Goal: Task Accomplishment & Management: Complete application form

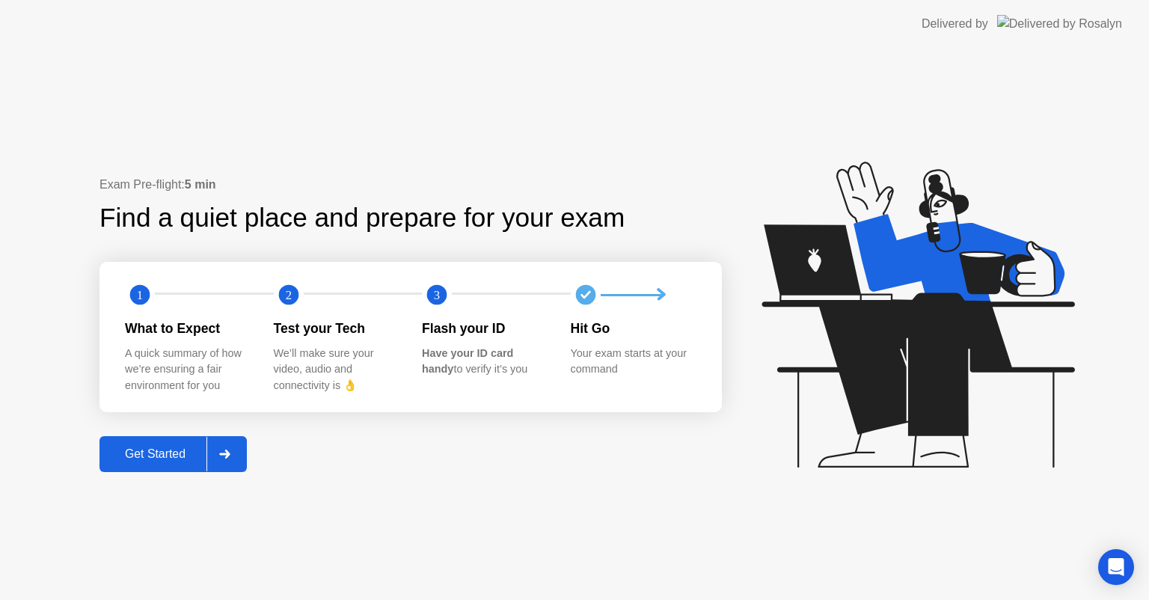
click at [224, 452] on icon at bounding box center [224, 453] width 11 height 9
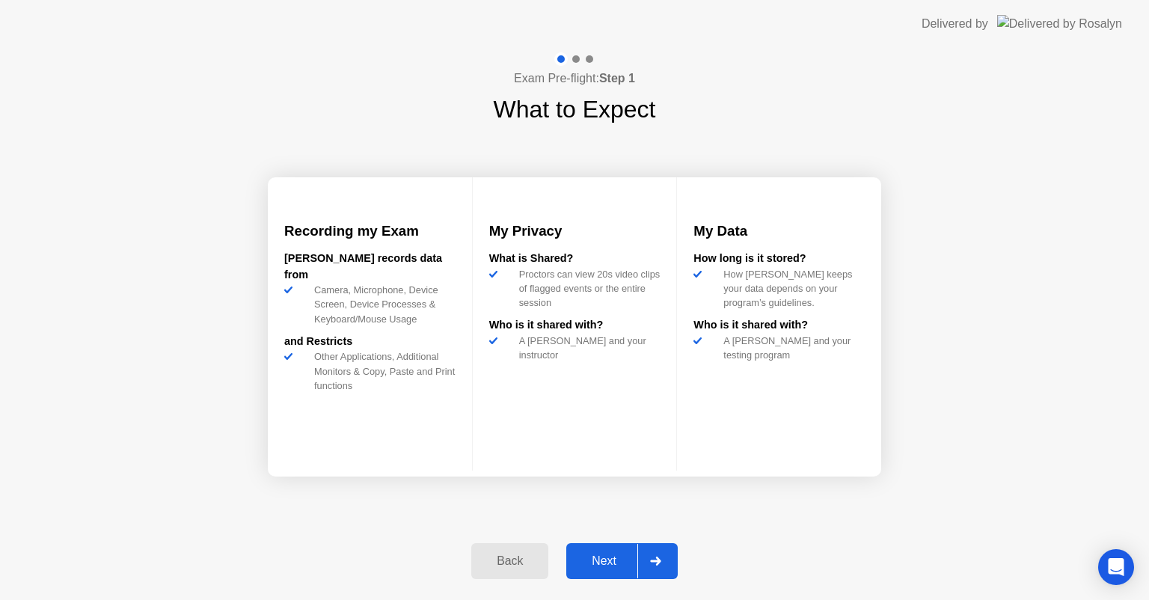
click at [658, 560] on icon at bounding box center [655, 560] width 10 height 9
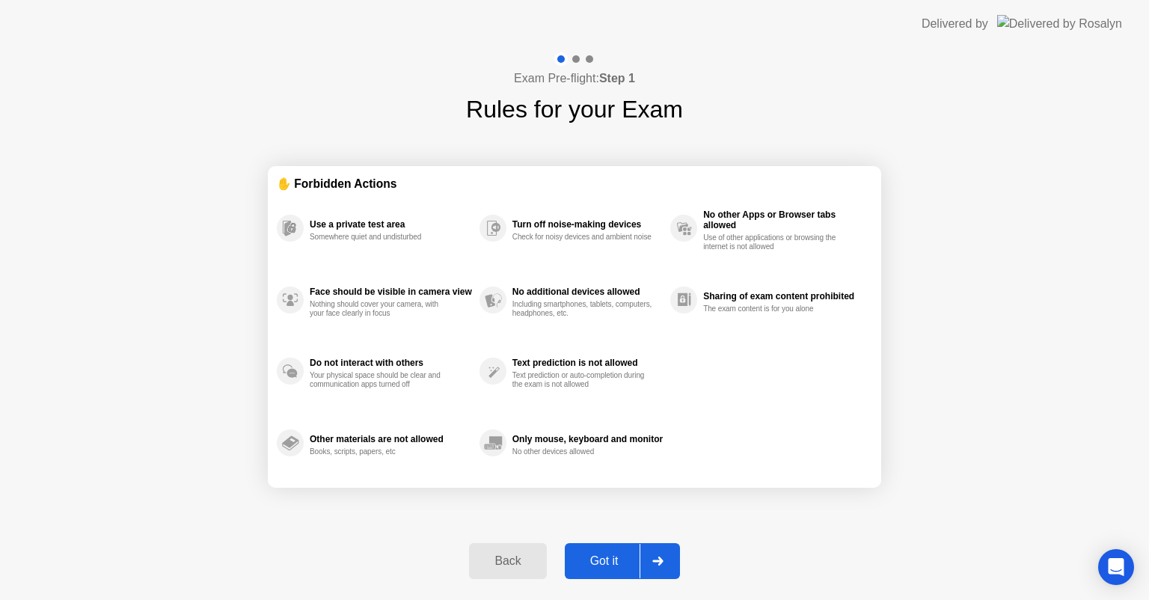
click at [659, 561] on icon at bounding box center [657, 560] width 10 height 9
select select "Available cameras"
select select "Available speakers"
select select "Available microphones"
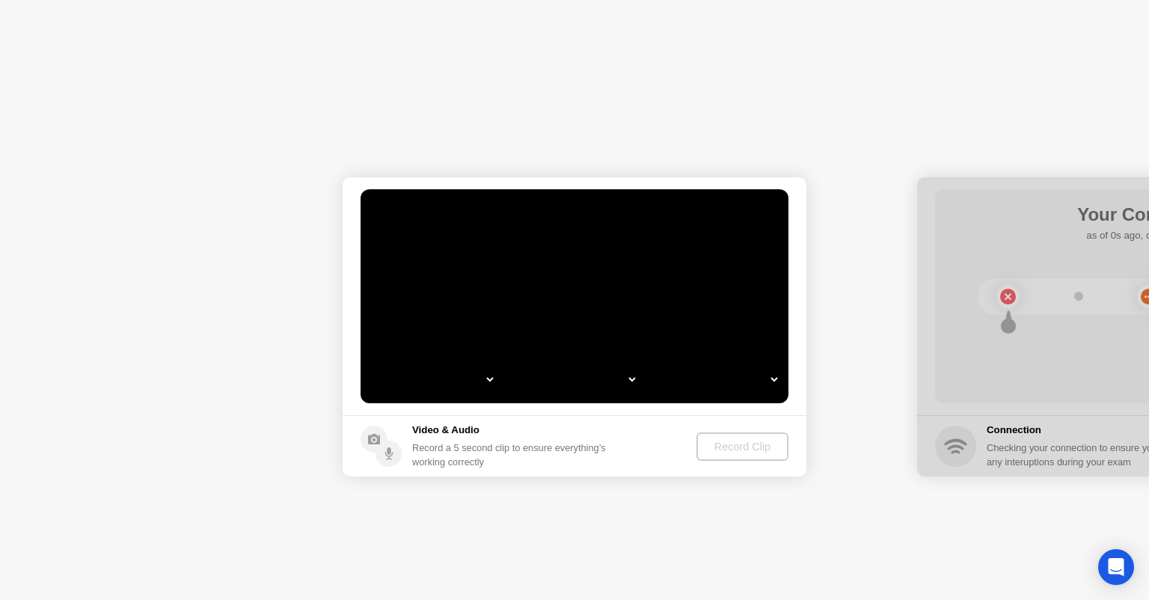
select select "*"
select select "**********"
select select "*******"
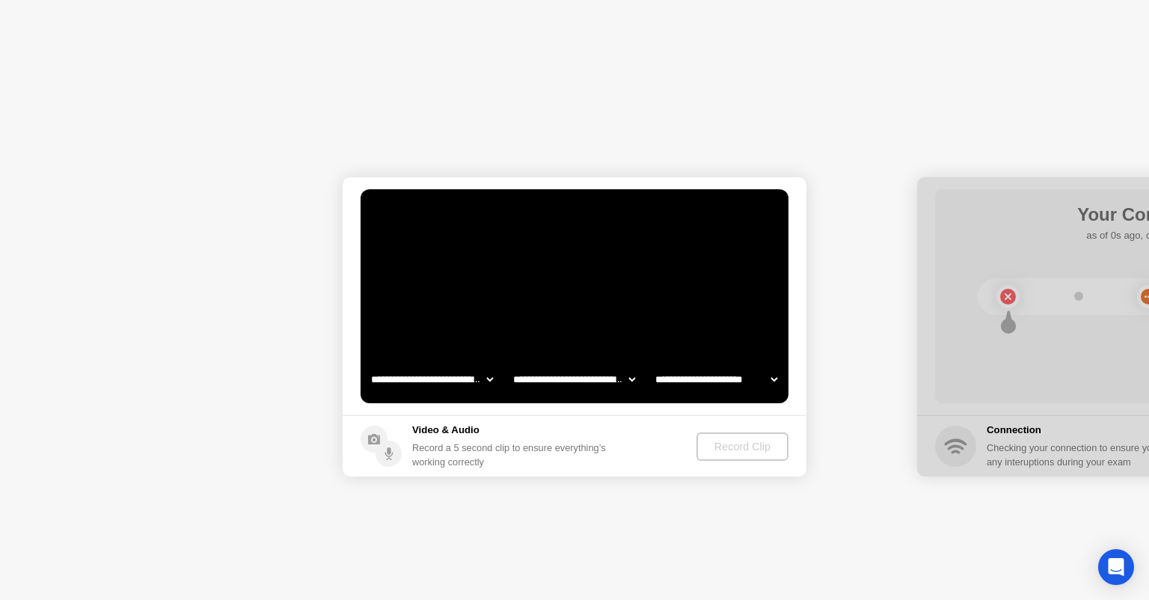
select select "*******"
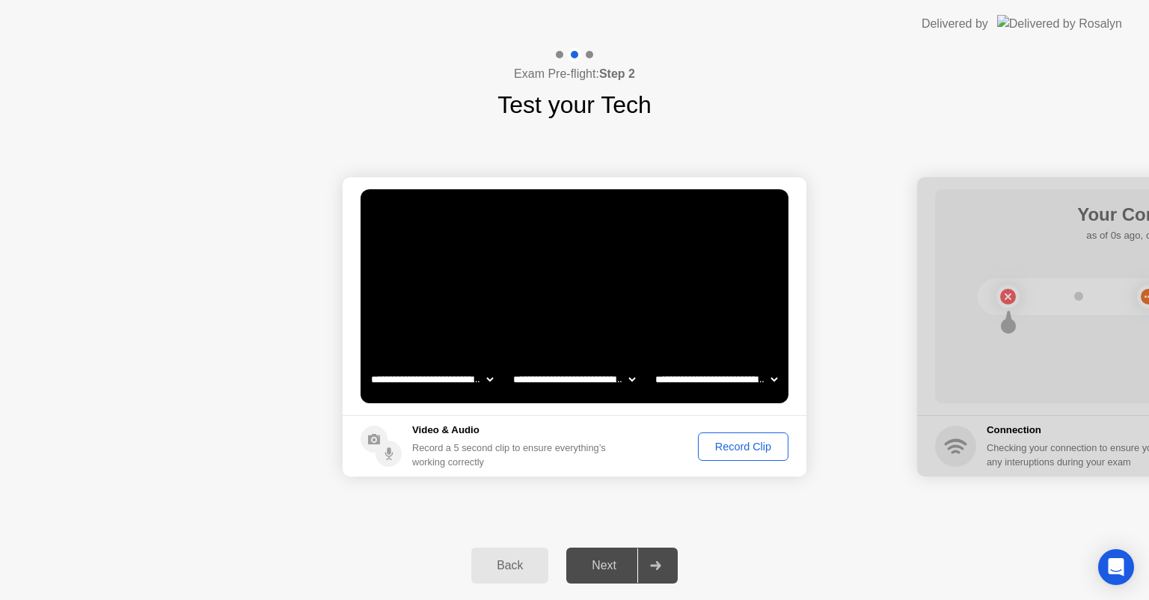
click at [652, 565] on icon at bounding box center [655, 565] width 10 height 9
click at [725, 448] on div "Record Clip" at bounding box center [743, 446] width 80 height 12
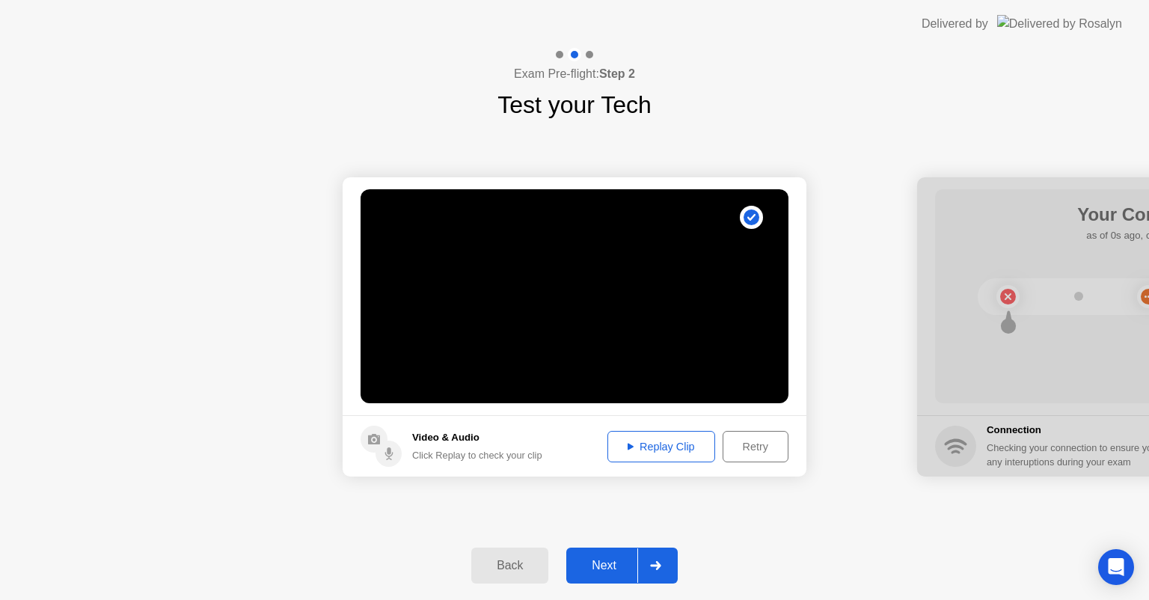
click at [655, 565] on icon at bounding box center [655, 565] width 10 height 9
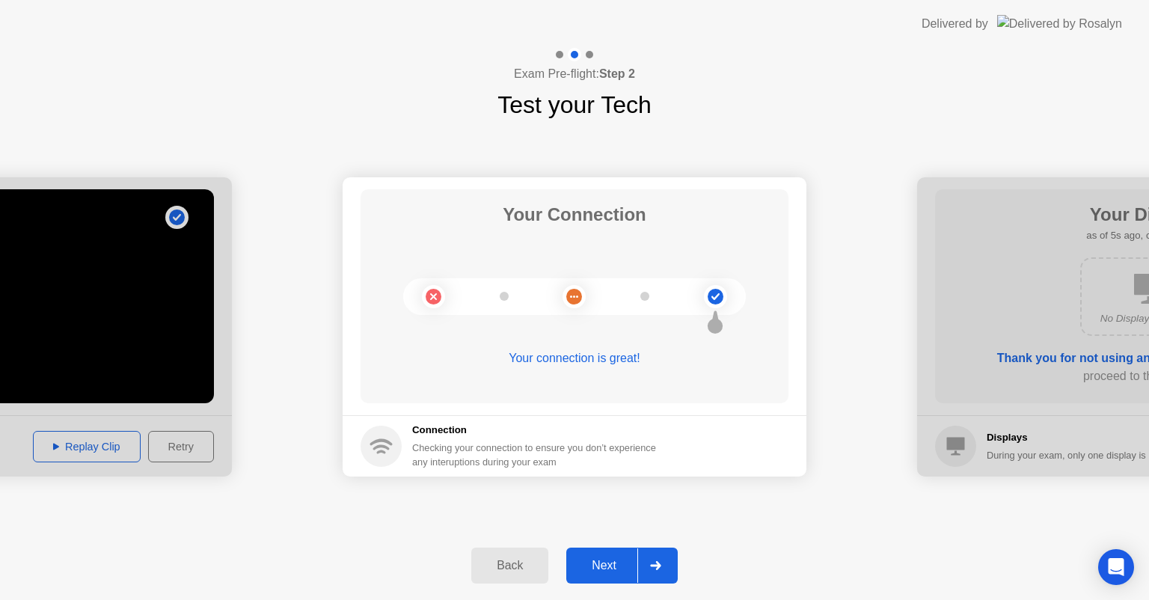
click at [663, 562] on div at bounding box center [655, 565] width 36 height 34
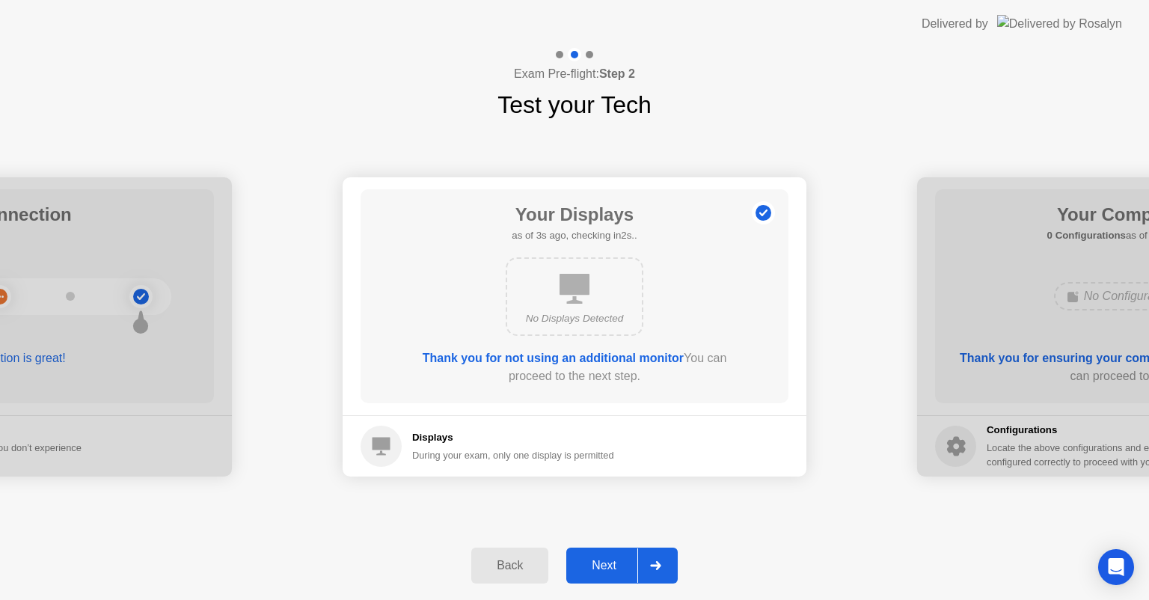
click at [661, 550] on div at bounding box center [655, 565] width 36 height 34
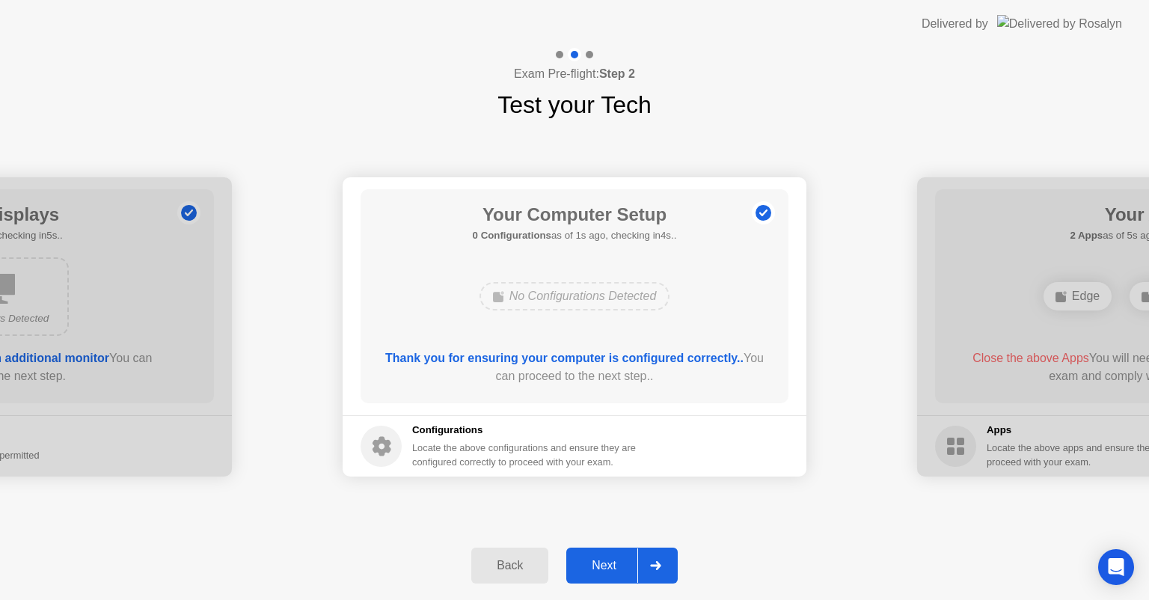
click at [657, 556] on div at bounding box center [655, 565] width 36 height 34
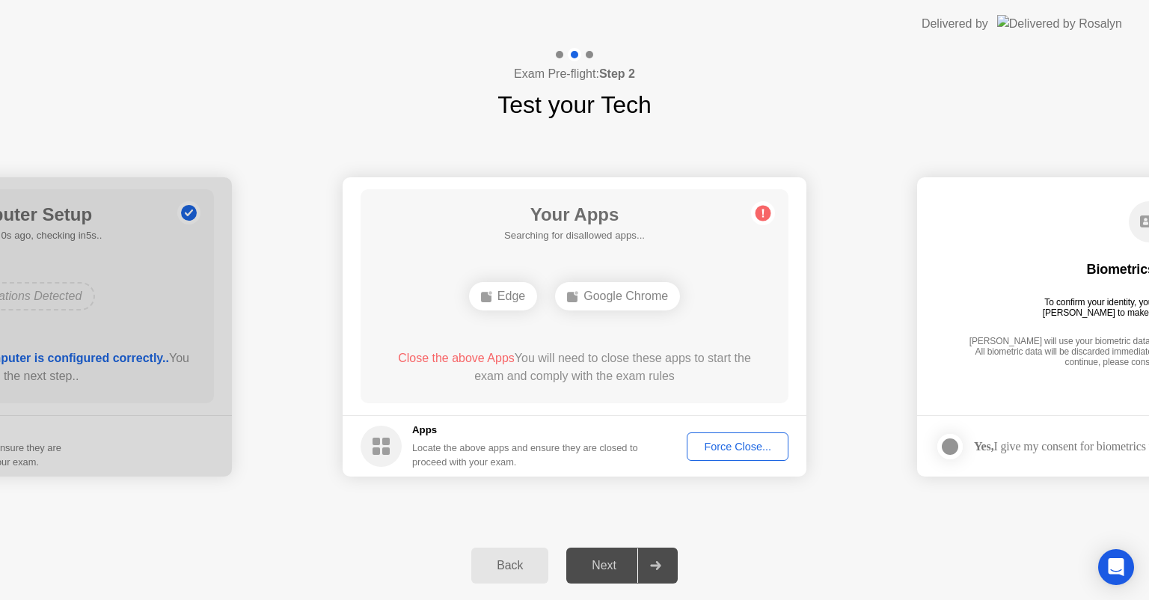
click at [740, 449] on div "Force Close..." at bounding box center [737, 446] width 91 height 12
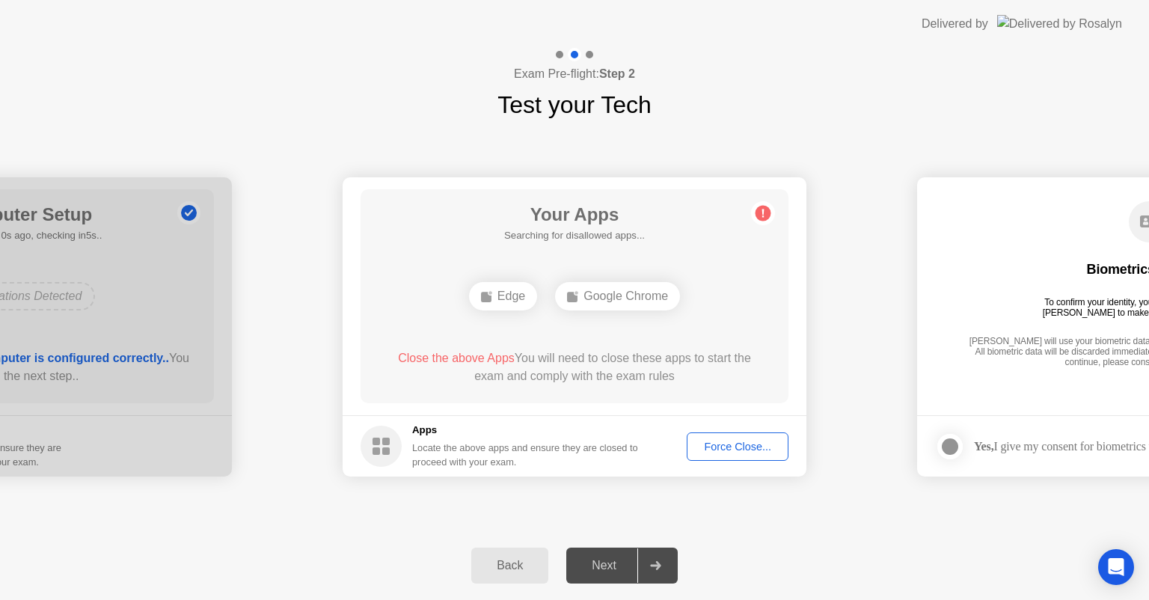
click at [644, 567] on div at bounding box center [655, 565] width 36 height 34
click at [611, 564] on div "Next" at bounding box center [604, 565] width 67 height 13
click at [661, 566] on icon at bounding box center [655, 565] width 11 height 9
click at [657, 567] on icon at bounding box center [655, 565] width 10 height 9
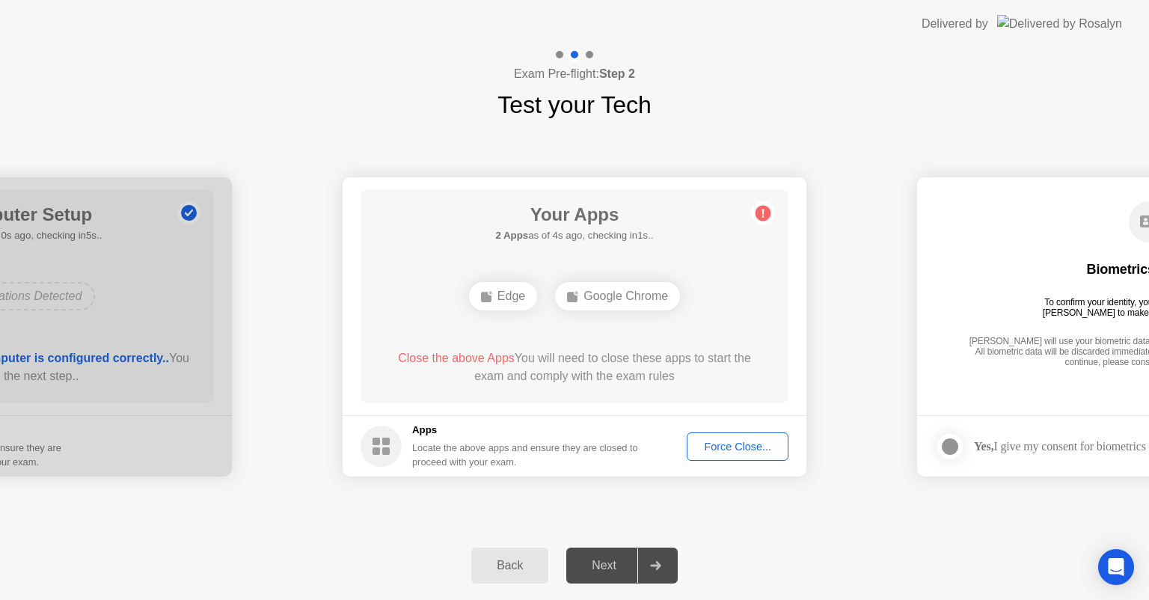
click at [733, 444] on div "Force Close..." at bounding box center [737, 446] width 91 height 12
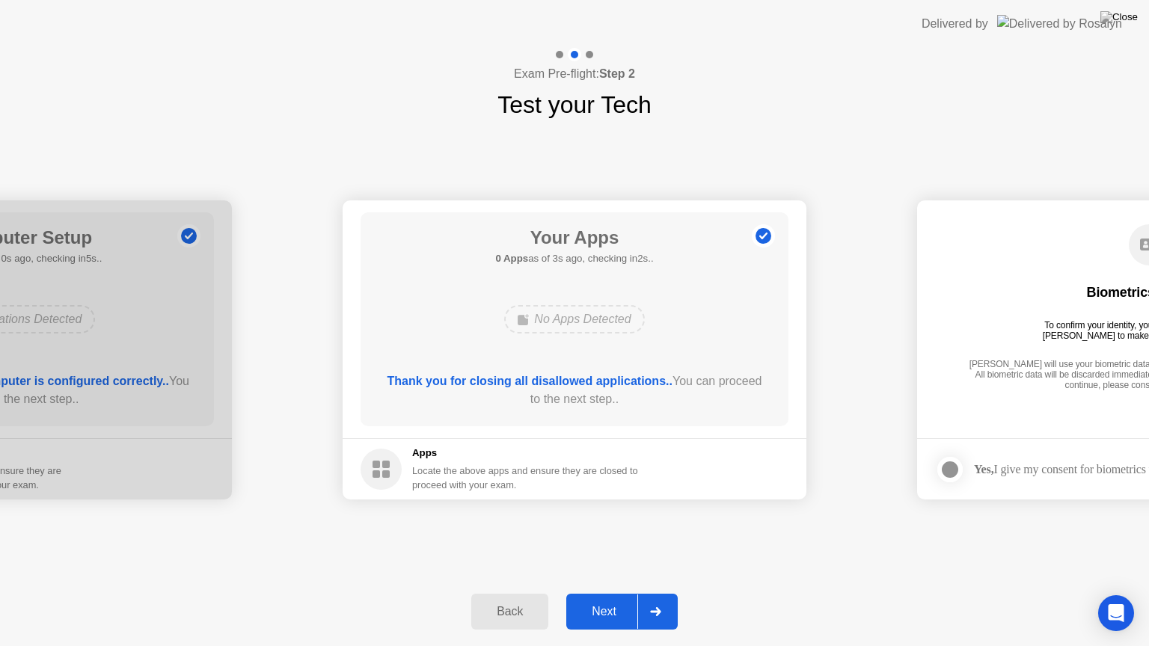
click at [664, 599] on div at bounding box center [655, 611] width 36 height 34
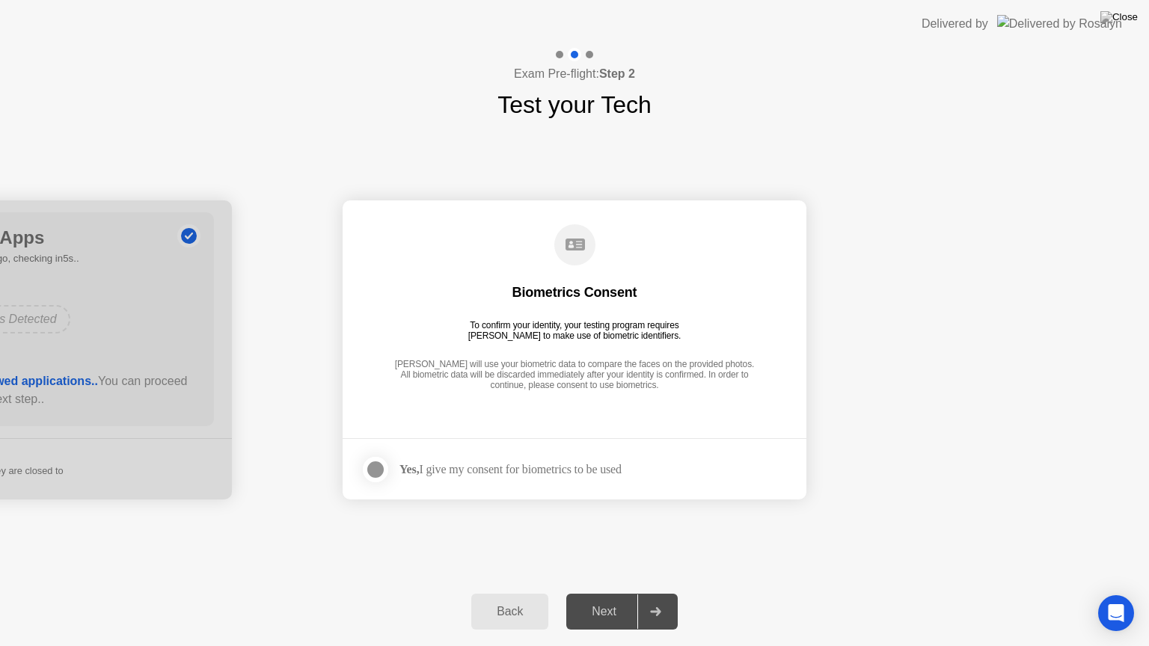
click at [381, 470] on div at bounding box center [375, 470] width 18 height 18
click at [664, 599] on div at bounding box center [655, 611] width 36 height 34
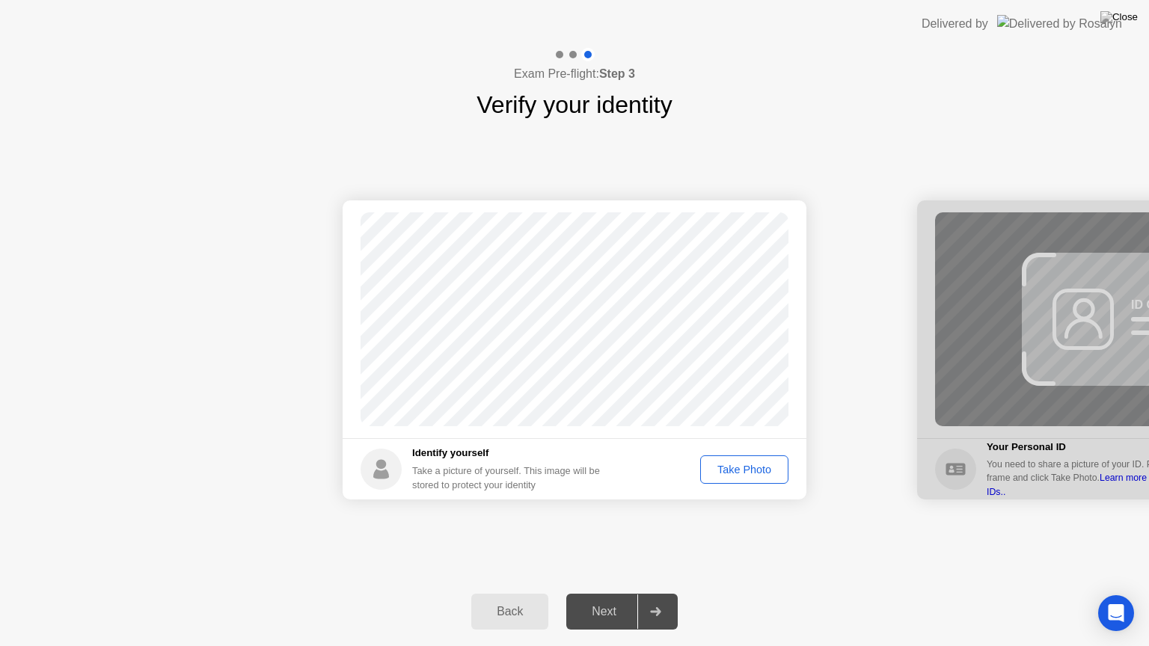
click at [739, 472] on div "Take Photo" at bounding box center [744, 470] width 78 height 12
click at [654, 599] on icon at bounding box center [655, 611] width 11 height 9
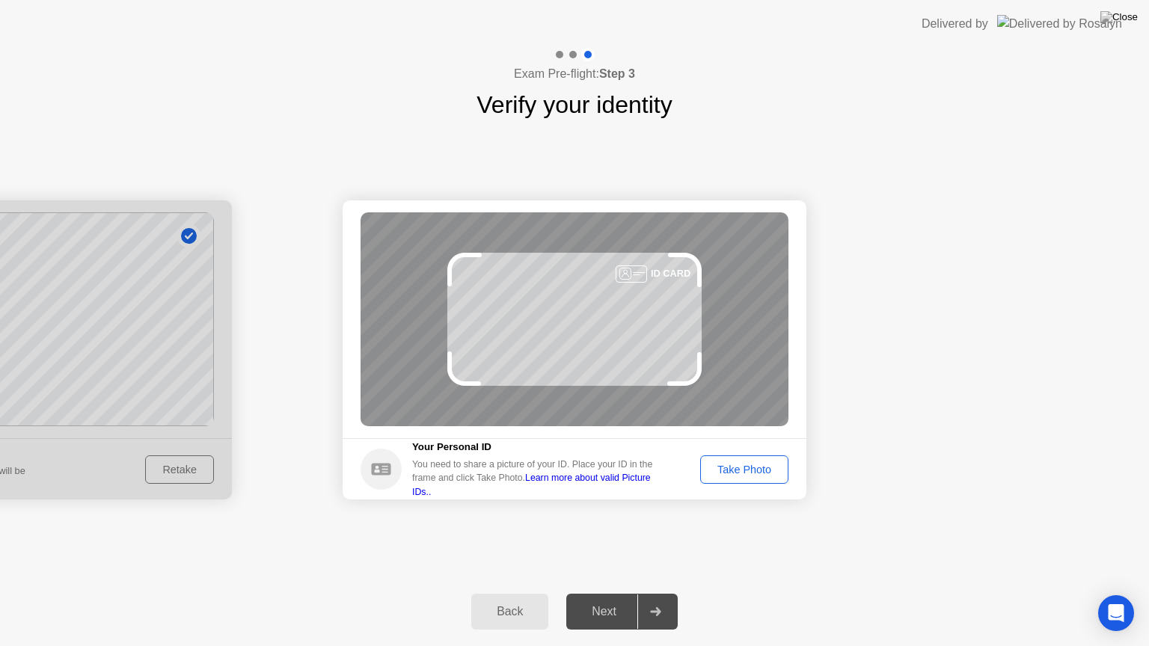
click at [739, 472] on div "Take Photo" at bounding box center [744, 470] width 78 height 12
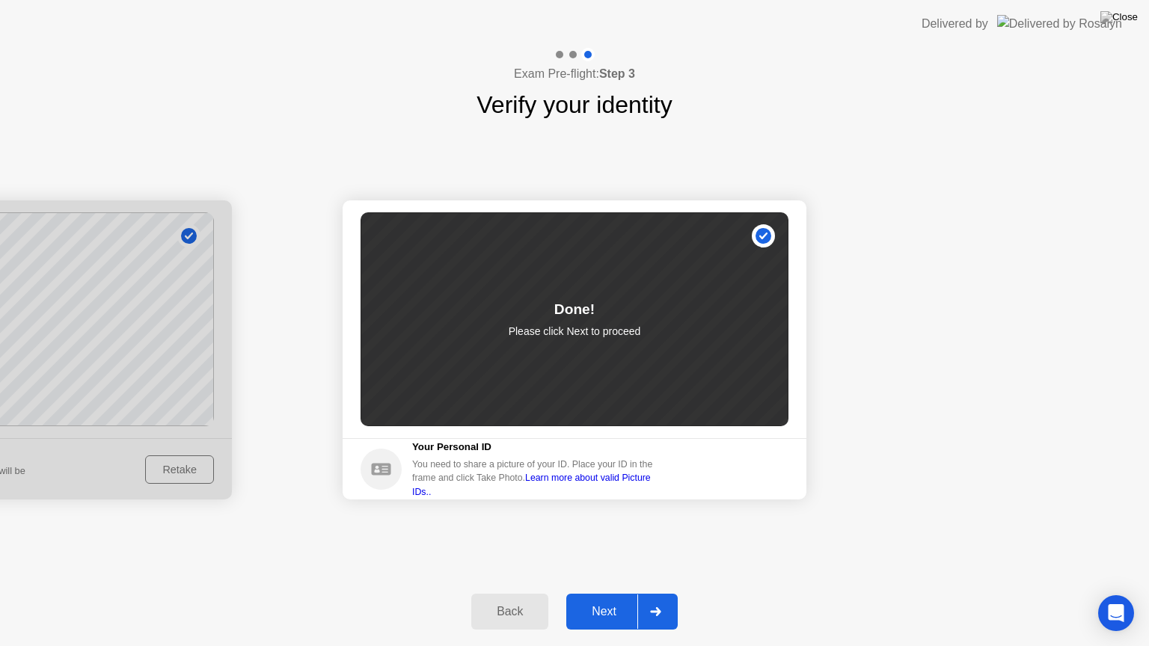
click at [656, 599] on div at bounding box center [655, 611] width 36 height 34
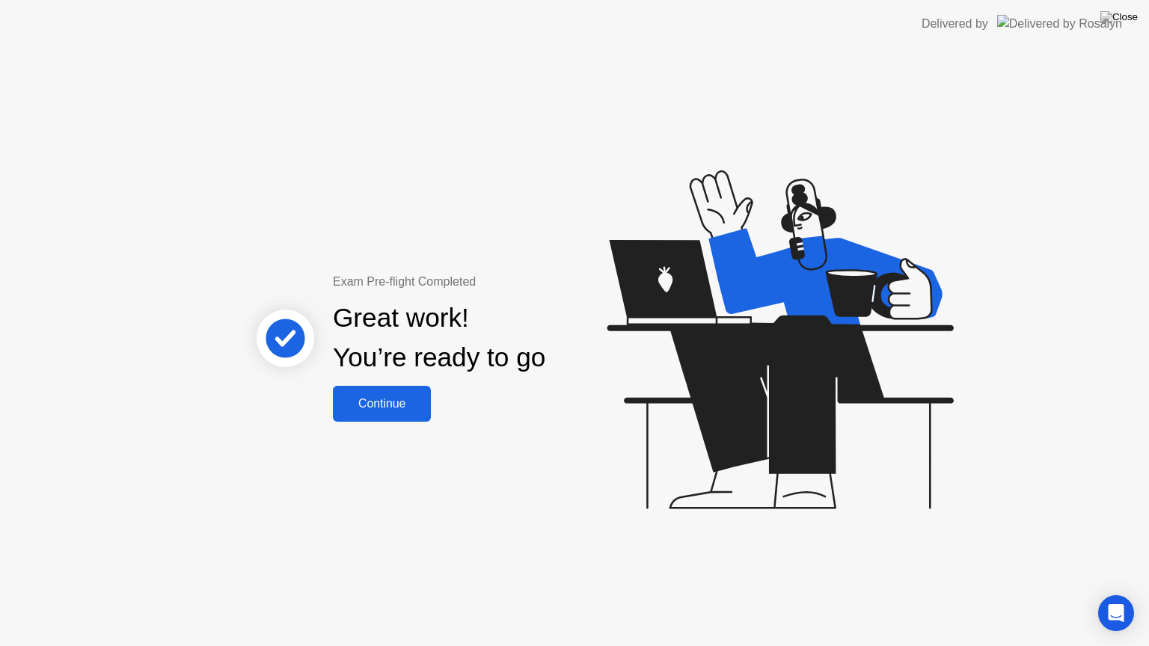
click at [399, 404] on div "Continue" at bounding box center [381, 403] width 89 height 13
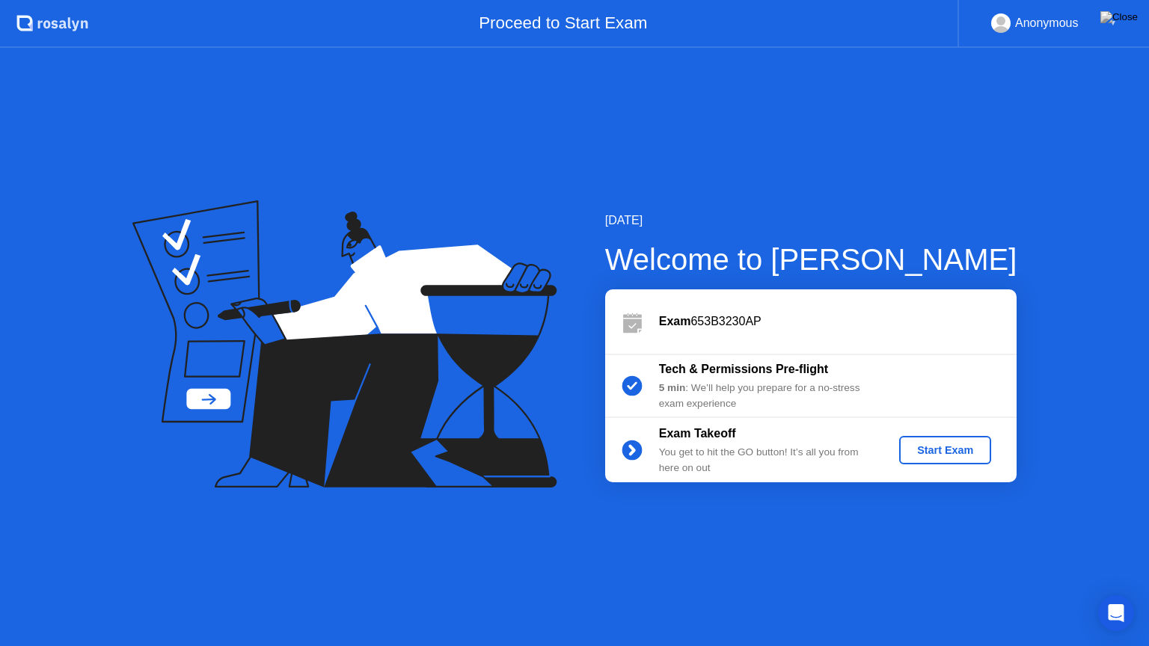
click at [934, 451] on div "Start Exam" at bounding box center [945, 450] width 80 height 12
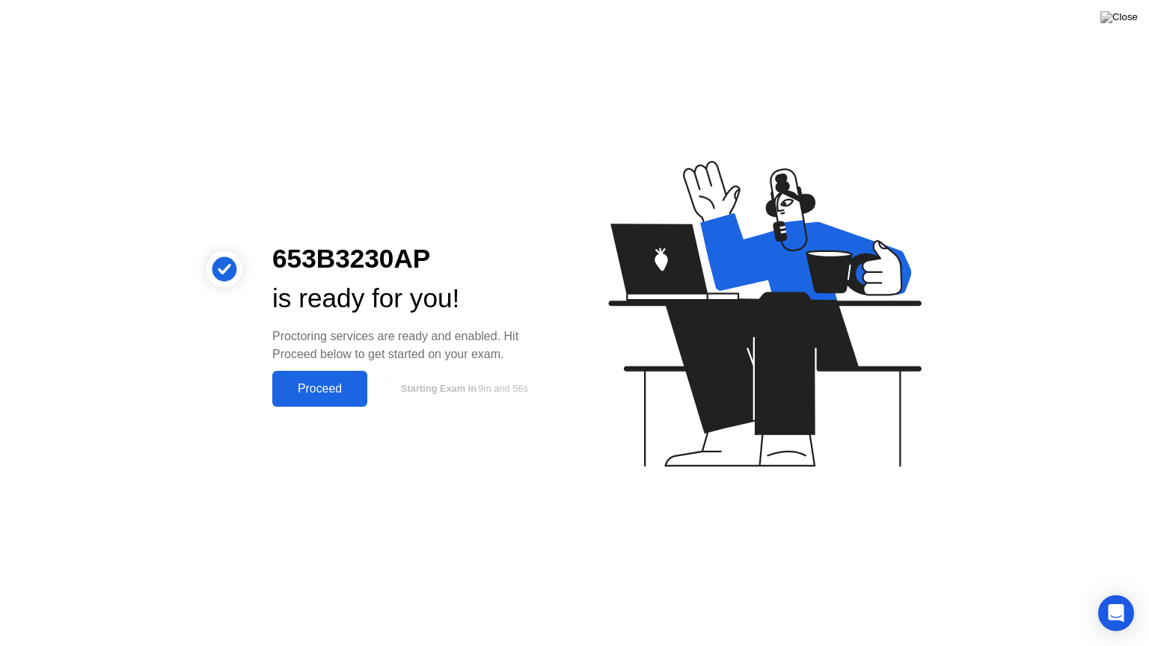
click at [333, 383] on div "Proceed" at bounding box center [320, 388] width 86 height 13
